Goal: Task Accomplishment & Management: Use online tool/utility

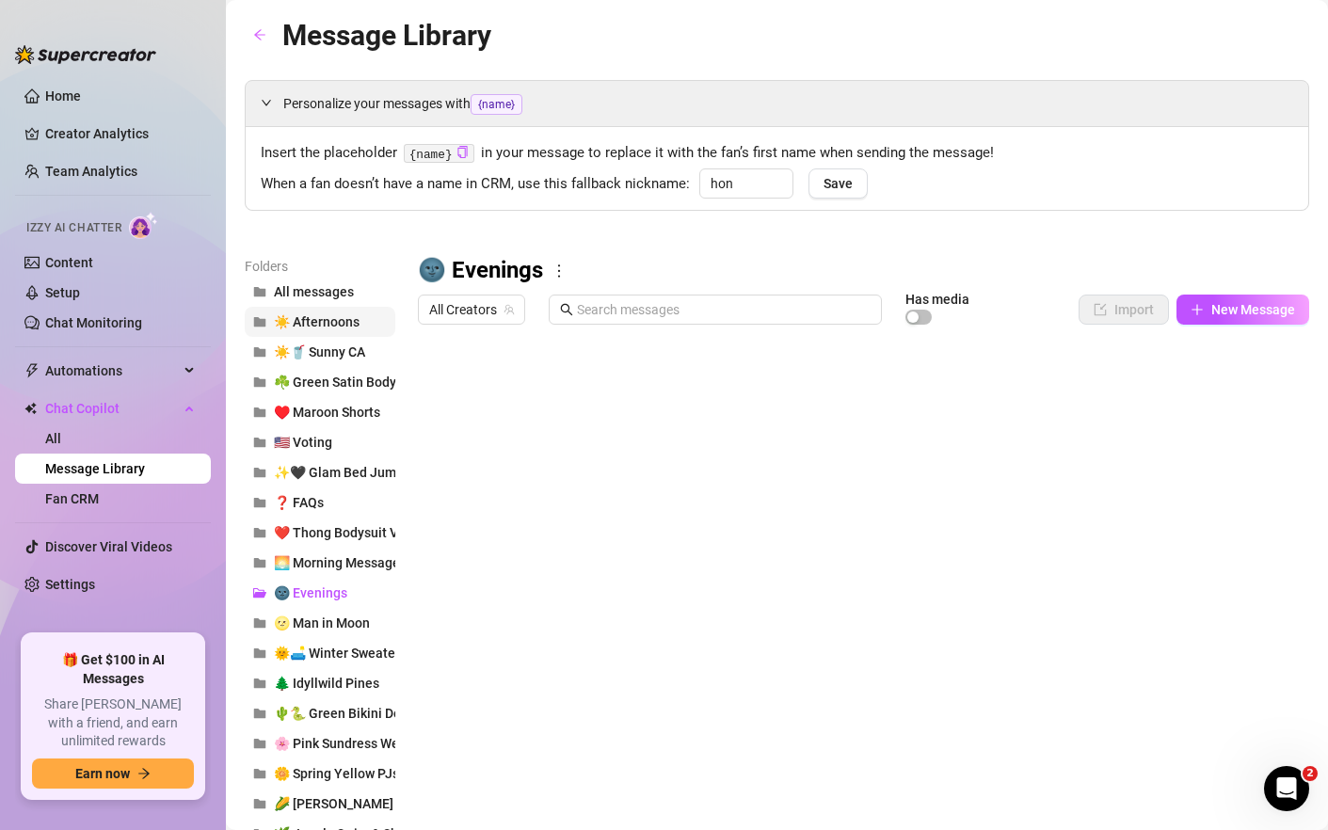
click at [323, 327] on span "☀️ Afternoons" at bounding box center [317, 321] width 86 height 15
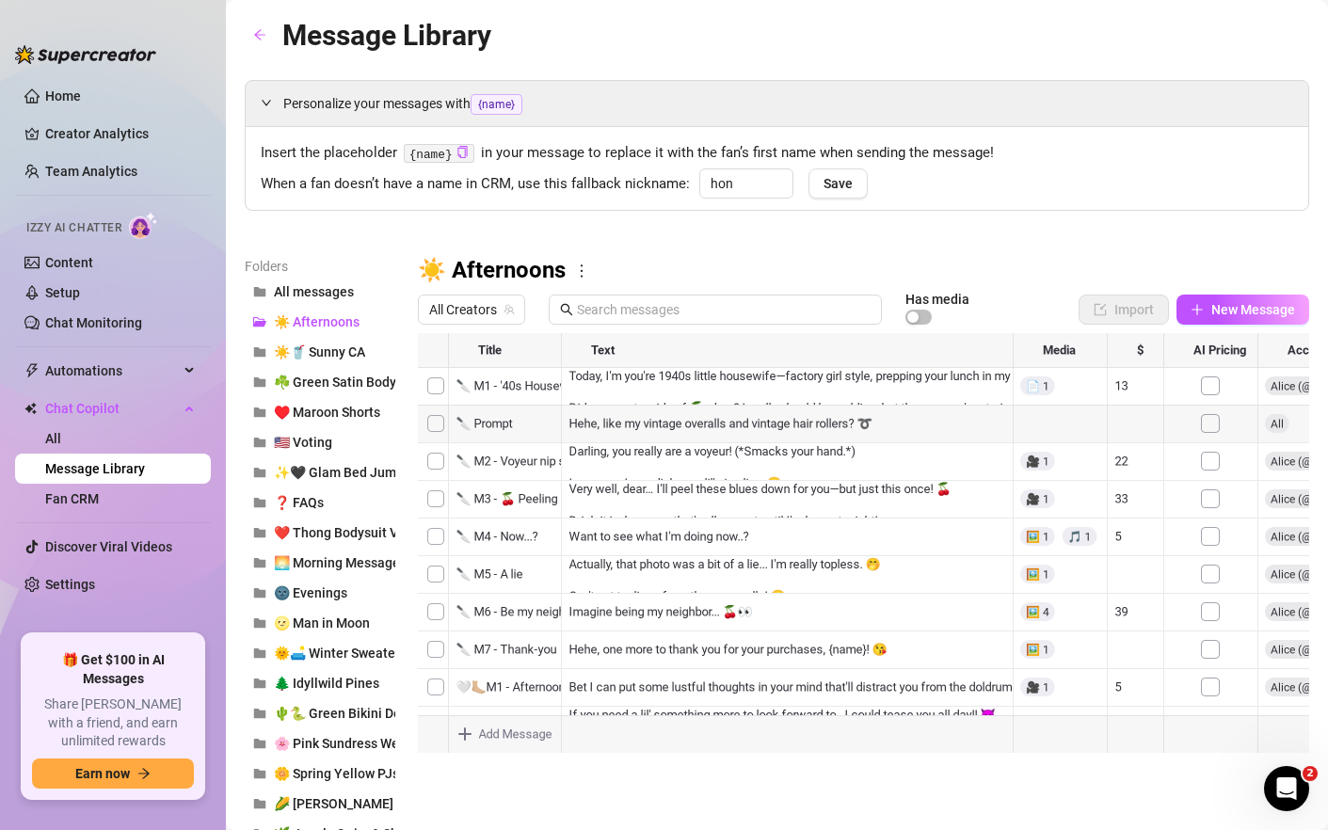
click at [732, 427] on div at bounding box center [863, 543] width 891 height 420
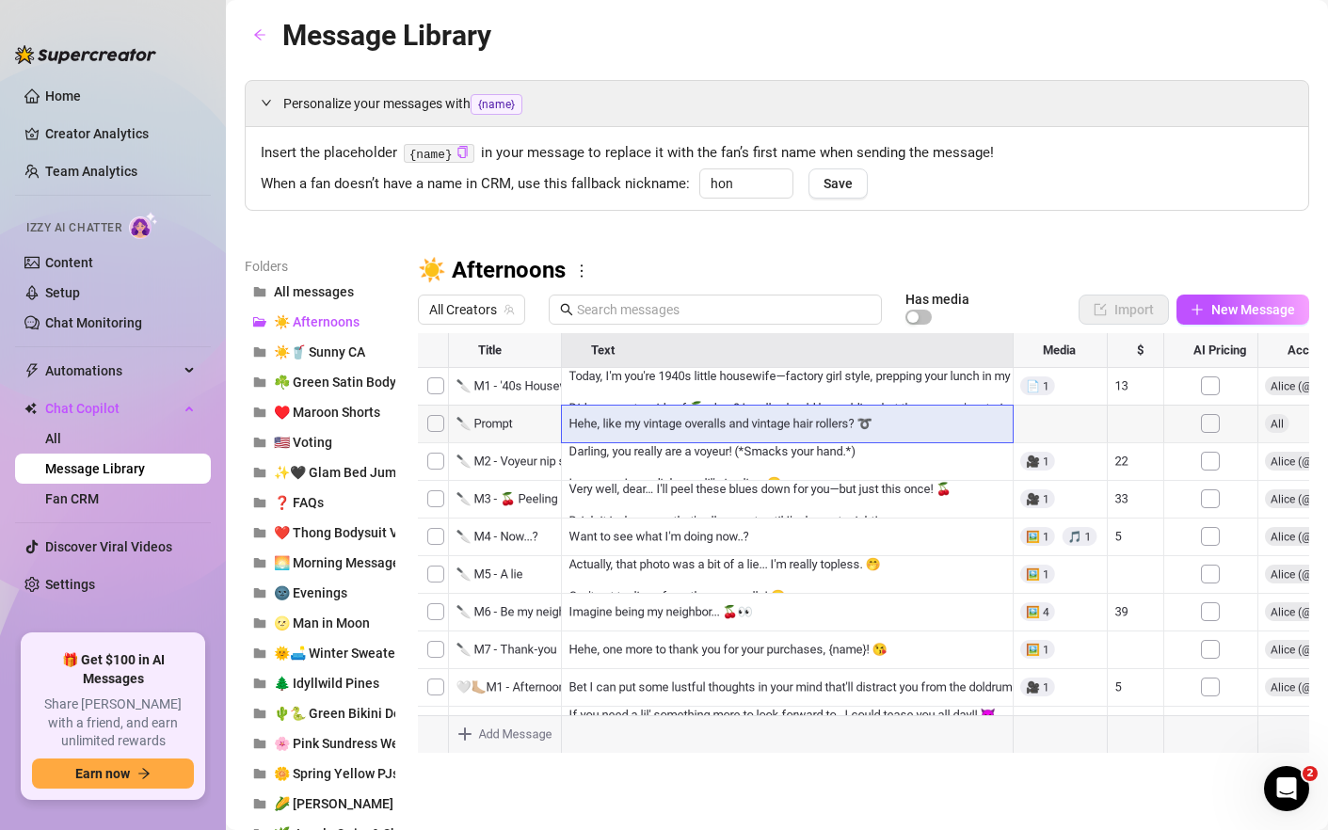
click at [732, 427] on div at bounding box center [863, 543] width 891 height 420
click at [722, 417] on textarea "Hehe, like my vintage overalls and vintage hair rollers? ➰" at bounding box center [787, 417] width 455 height 17
paste textarea "Like my vintage overalls and vintage hair rollers? ➰😝"
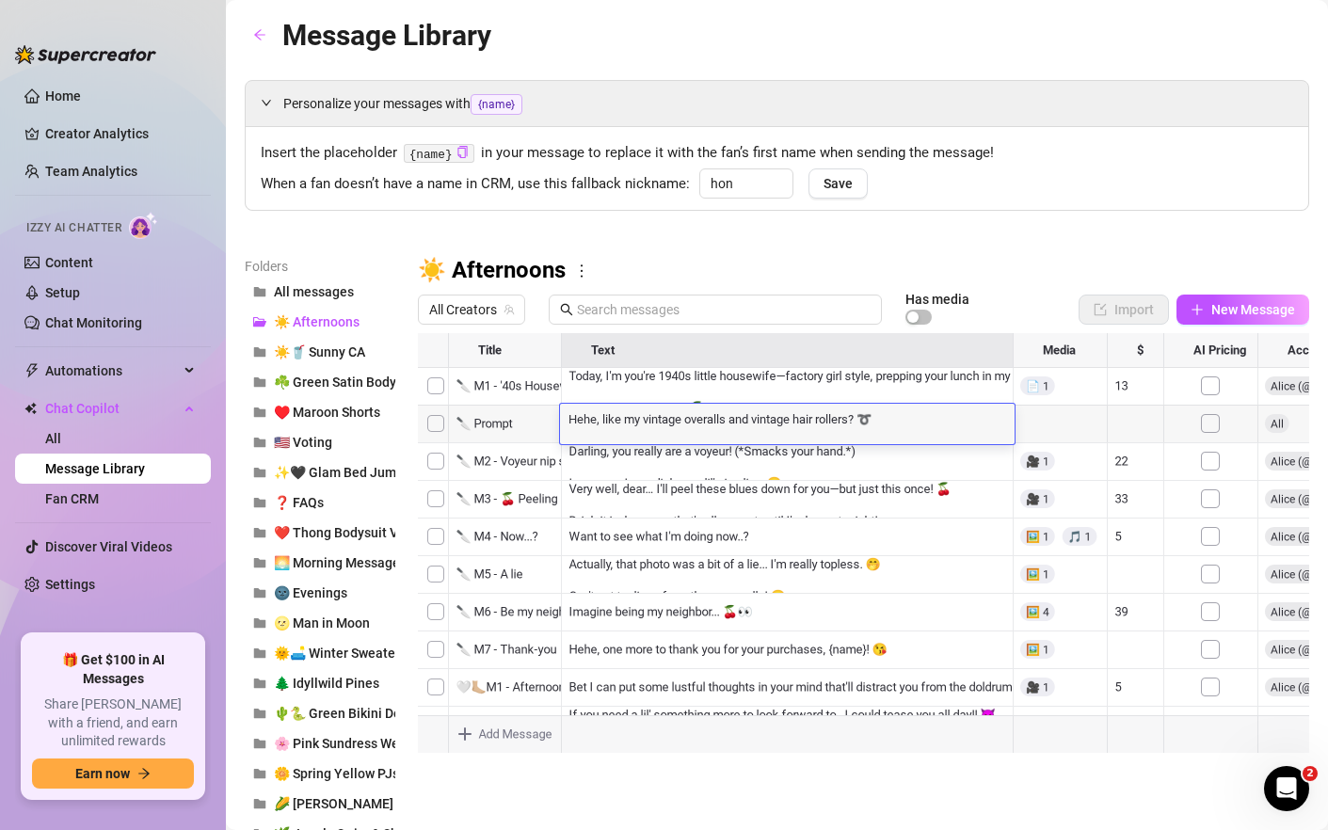
type textarea "Like my vintage overalls and vintage hair rollers? ➰😝"
click at [824, 421] on div at bounding box center [864, 543] width 892 height 420
click at [824, 421] on textarea "Like my vintage overalls and vintage hair rollers? ➰😝" at bounding box center [787, 417] width 455 height 17
click at [822, 416] on textarea "Like my vintage overalls and vintage hair rollers? ➰😝" at bounding box center [787, 417] width 455 height 17
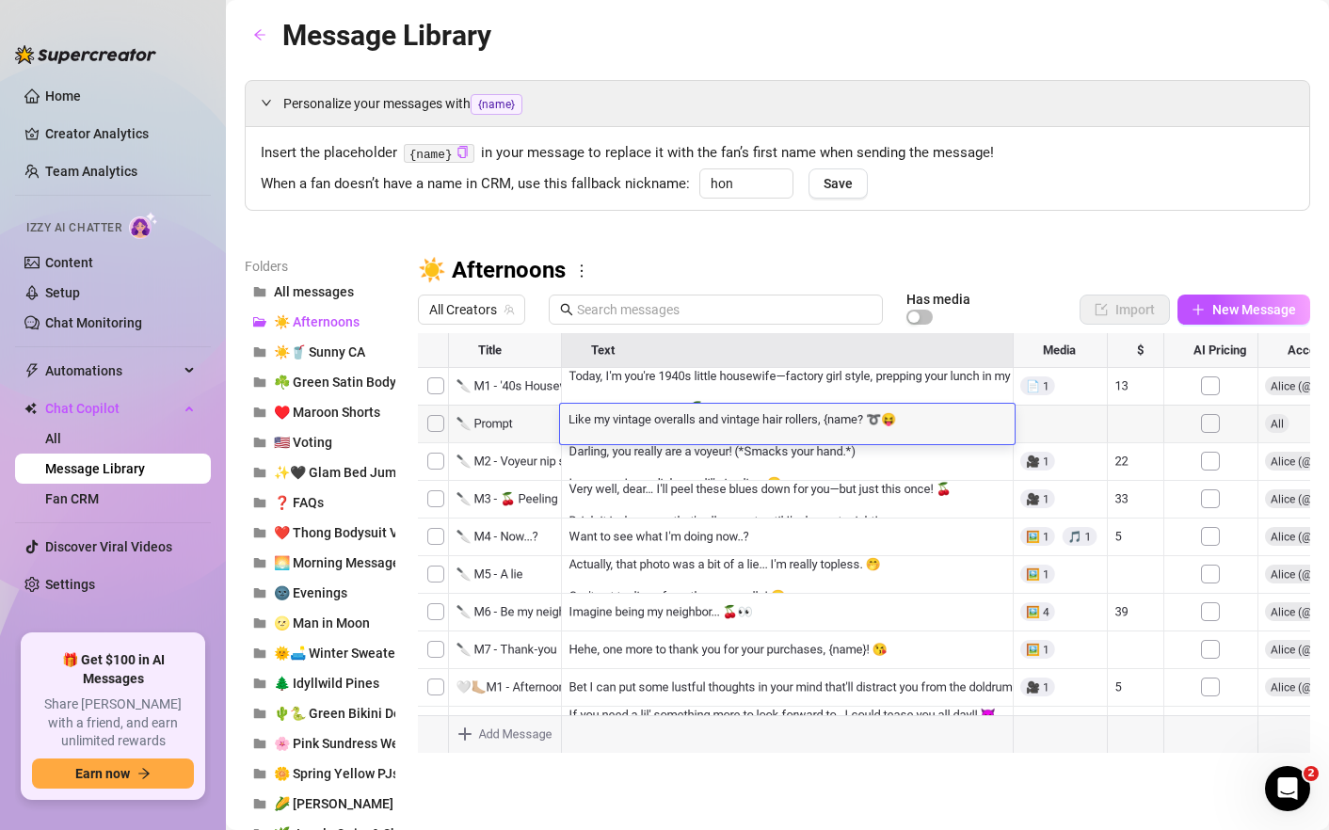
type textarea "Like my vintage overalls and vintage hair rollers, {name}? ➰😝"
